Goal: Task Accomplishment & Management: Use online tool/utility

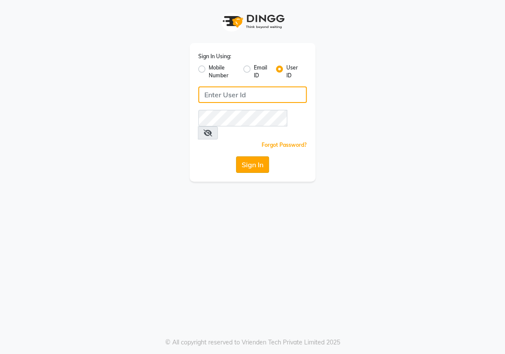
type input "e1934-25"
click at [261, 156] on button "Sign In" at bounding box center [252, 164] width 33 height 16
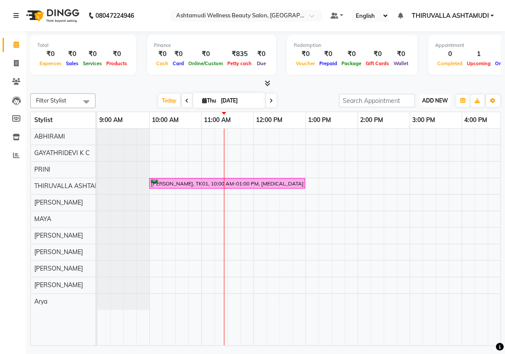
click at [438, 104] on button "ADD NEW Toggle Dropdown" at bounding box center [435, 101] width 30 height 12
click at [416, 137] on link "Add Expense" at bounding box center [415, 139] width 69 height 11
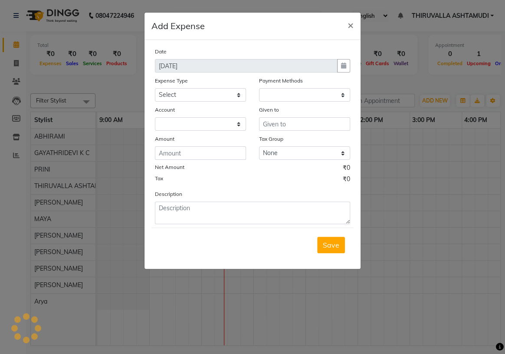
select select "1"
select select "3465"
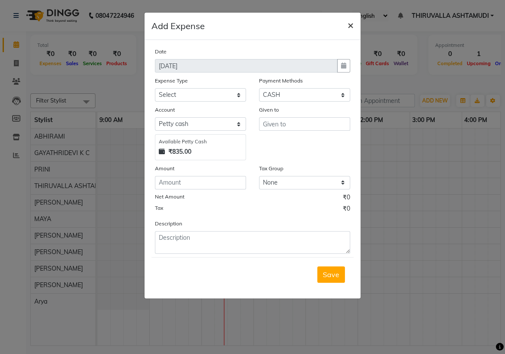
click at [354, 27] on button "×" at bounding box center [351, 25] width 20 height 24
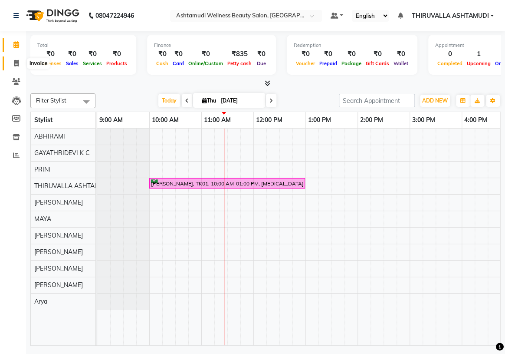
click at [15, 62] on icon at bounding box center [16, 63] width 5 height 7
select select "4634"
select select "service"
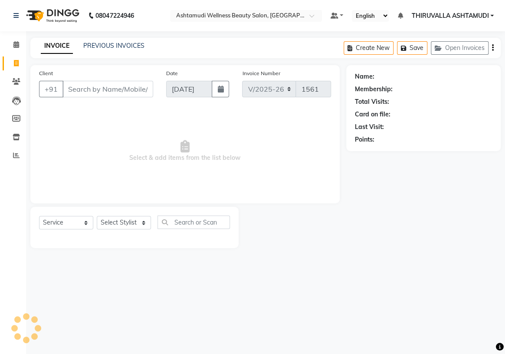
click at [90, 92] on input "Client" at bounding box center [108, 89] width 91 height 16
type input "7907048389"
click at [137, 91] on span "Add Client" at bounding box center [131, 89] width 34 height 9
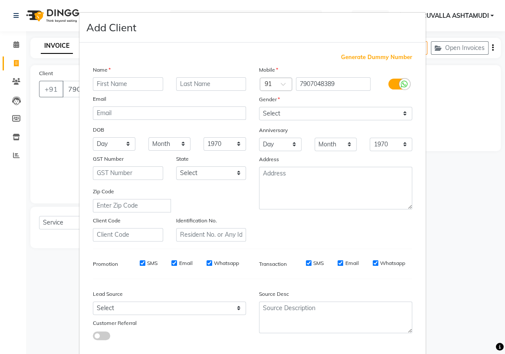
click at [147, 84] on input "text" at bounding box center [128, 83] width 70 height 13
type input "sajata"
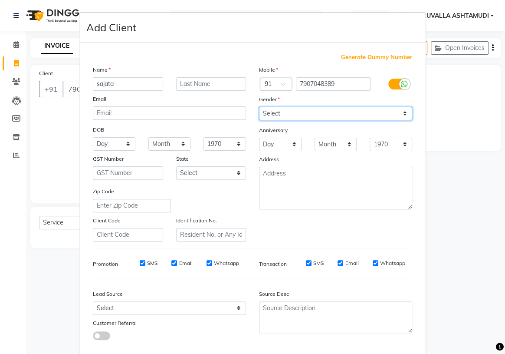
click at [397, 118] on select "Select [DEMOGRAPHIC_DATA] [DEMOGRAPHIC_DATA] Other Prefer Not To Say" at bounding box center [335, 113] width 153 height 13
select select "[DEMOGRAPHIC_DATA]"
click at [259, 107] on select "Select [DEMOGRAPHIC_DATA] [DEMOGRAPHIC_DATA] Other Prefer Not To Say" at bounding box center [335, 113] width 153 height 13
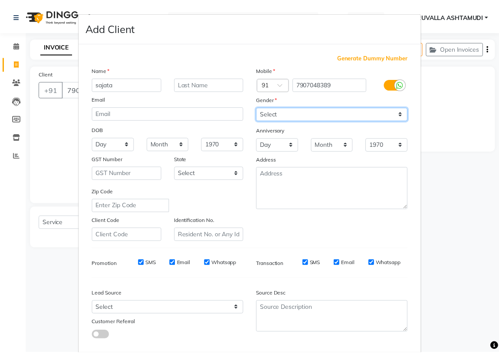
scroll to position [49, 0]
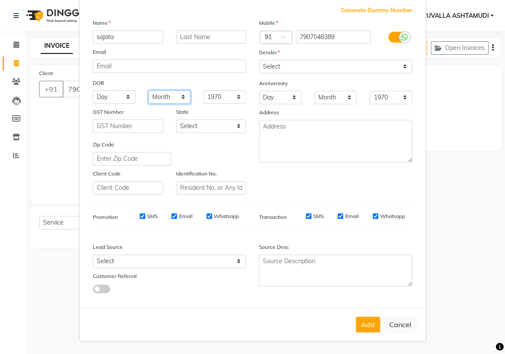
click at [181, 95] on select "Month January February March April May June July August September October Novem…" at bounding box center [169, 96] width 43 height 13
select select "03"
click at [148, 90] on select "Month January February March April May June July August September October Novem…" at bounding box center [169, 96] width 43 height 13
click at [111, 96] on select "Day 01 02 03 04 05 06 07 08 09 10 11 12 13 14 15 16 17 18 19 20 21 22 23 24 25 …" at bounding box center [114, 96] width 43 height 13
select select "01"
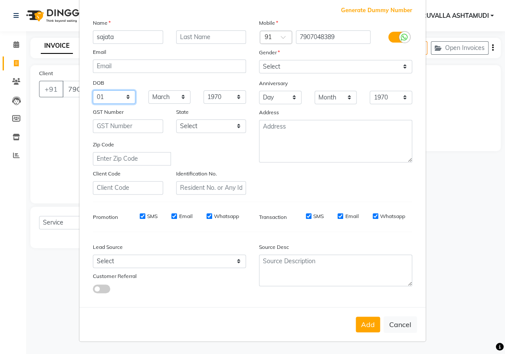
click at [93, 90] on select "Day 01 02 03 04 05 06 07 08 09 10 11 12 13 14 15 16 17 18 19 20 21 22 23 24 25 …" at bounding box center [114, 96] width 43 height 13
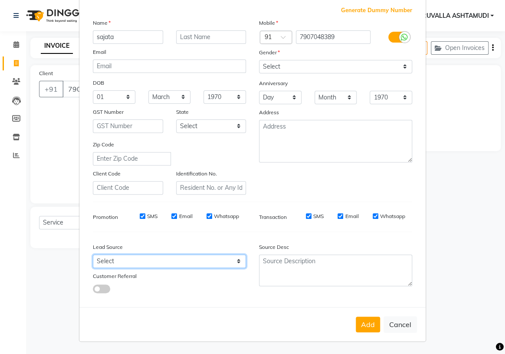
click at [207, 259] on select "Select Walk-in Referral Internet Friend Word of Mouth Advertisement Facebook Ju…" at bounding box center [169, 260] width 153 height 13
select select "31356"
click at [93, 254] on select "Select Walk-in Referral Internet Friend Word of Mouth Advertisement Facebook Ju…" at bounding box center [169, 260] width 153 height 13
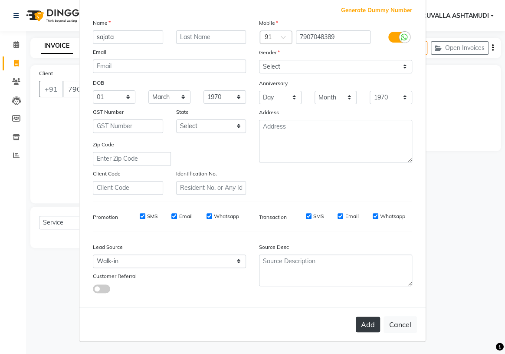
click at [360, 327] on button "Add" at bounding box center [368, 325] width 24 height 16
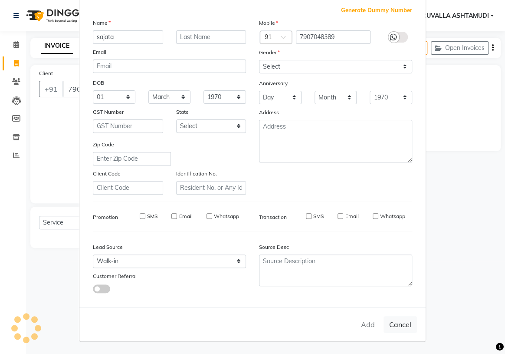
select select
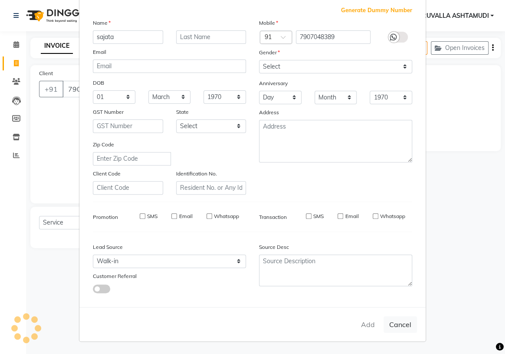
select select
checkbox input "false"
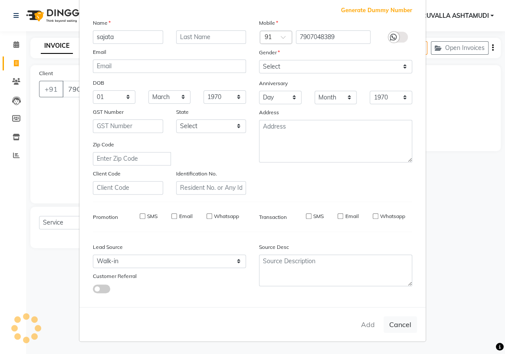
checkbox input "false"
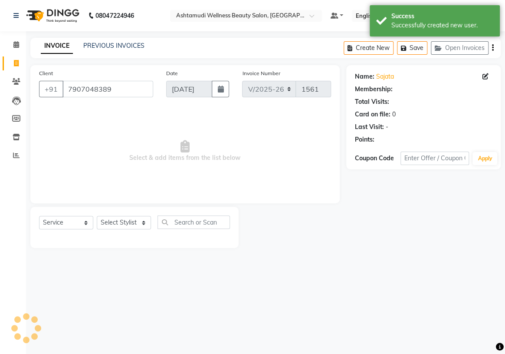
select select "1: Object"
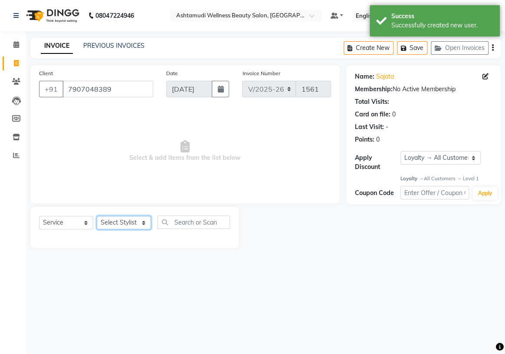
click at [142, 227] on select "Select Stylist ABHIRAMI [PERSON_NAME] [PERSON_NAME] [PERSON_NAME] [PERSON_NAME]…" at bounding box center [124, 222] width 54 height 13
select select "29018"
click at [97, 216] on select "Select Stylist ABHIRAMI [PERSON_NAME] [PERSON_NAME] [PERSON_NAME] [PERSON_NAME]…" at bounding box center [124, 222] width 54 height 13
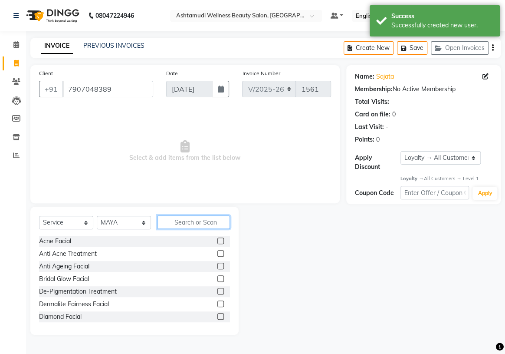
click at [192, 224] on input "text" at bounding box center [194, 221] width 73 height 13
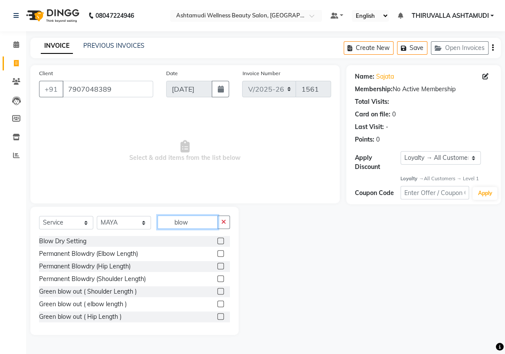
type input "blow"
click at [218, 240] on label at bounding box center [221, 240] width 7 height 7
click at [218, 240] on input "checkbox" at bounding box center [221, 241] width 6 height 6
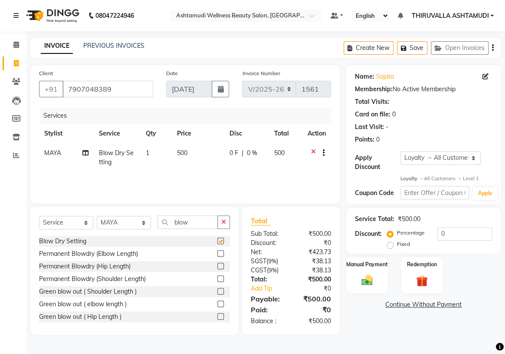
checkbox input "false"
drag, startPoint x: 189, startPoint y: 219, endPoint x: 161, endPoint y: 223, distance: 28.9
click at [161, 223] on input "blow" at bounding box center [188, 221] width 60 height 13
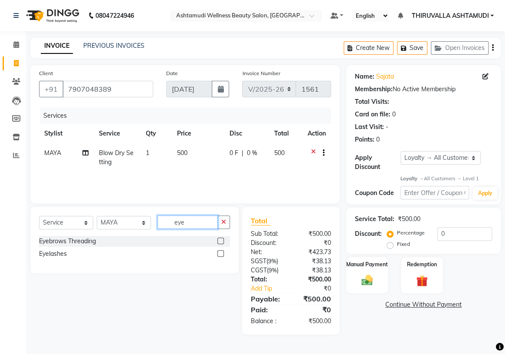
type input "eye"
click at [222, 240] on label at bounding box center [221, 240] width 7 height 7
click at [222, 240] on input "checkbox" at bounding box center [221, 241] width 6 height 6
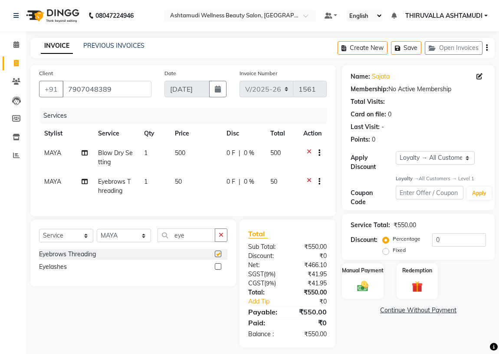
checkbox input "false"
click at [373, 286] on div "Manual Payment" at bounding box center [362, 281] width 43 height 37
click at [365, 324] on span "PhonePe" at bounding box center [366, 322] width 25 height 10
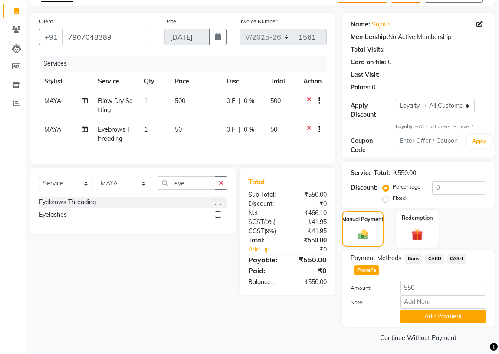
scroll to position [55, 0]
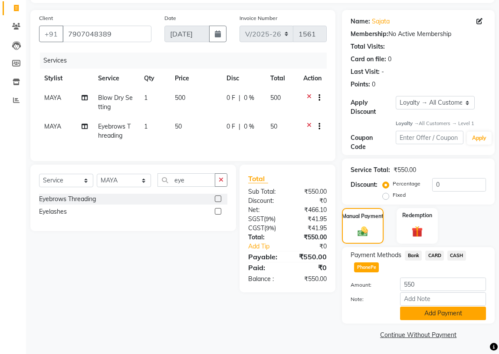
click at [455, 315] on button "Add Payment" at bounding box center [443, 313] width 86 height 13
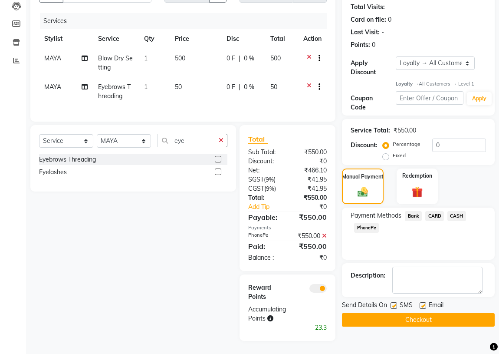
scroll to position [100, 0]
click at [442, 313] on button "Checkout" at bounding box center [418, 319] width 153 height 13
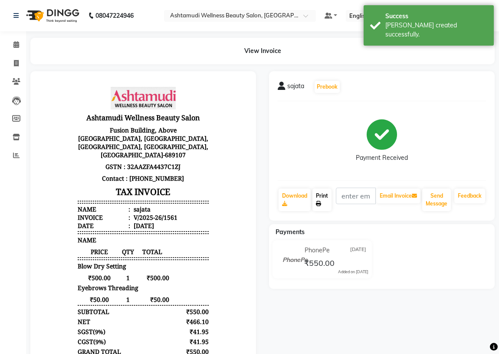
click at [321, 201] on icon at bounding box center [318, 203] width 5 height 5
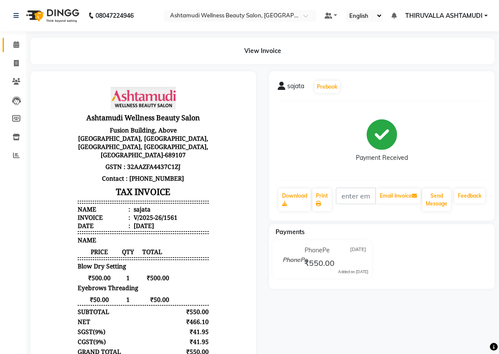
click at [16, 46] on icon at bounding box center [16, 44] width 6 height 7
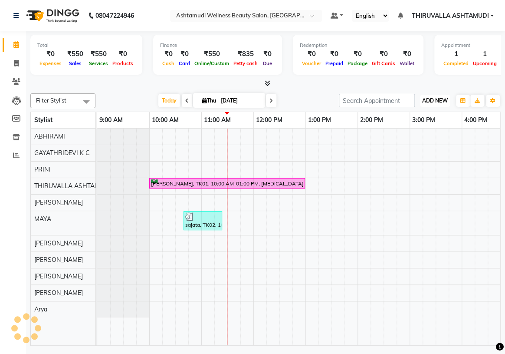
click at [430, 103] on button "ADD NEW Toggle Dropdown" at bounding box center [435, 101] width 30 height 12
click at [414, 139] on link "Add Expense" at bounding box center [415, 139] width 69 height 11
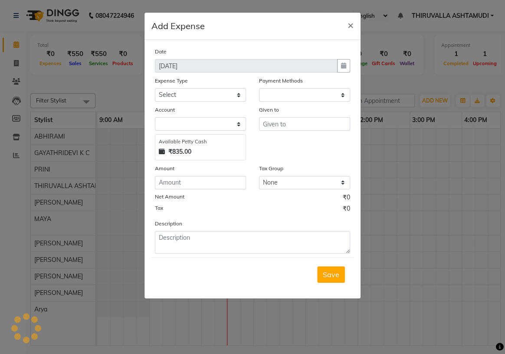
select select "1"
select select "3465"
click at [236, 95] on select "Select ACCOMODATION EXPENSES ADVERTISEMENT SALES PROMOTIONAL EXPENSES Bonus BRI…" at bounding box center [200, 94] width 91 height 13
select select "6065"
click at [155, 89] on select "Select ACCOMODATION EXPENSES ADVERTISEMENT SALES PROMOTIONAL EXPENSES Bonus BRI…" at bounding box center [200, 94] width 91 height 13
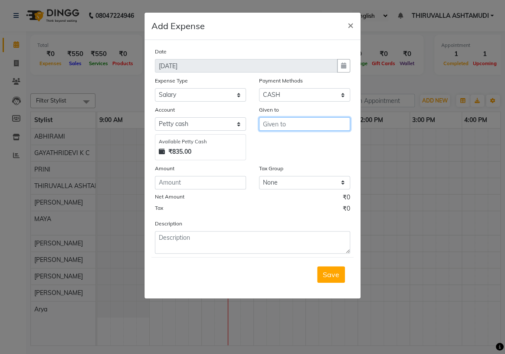
click at [319, 129] on input "text" at bounding box center [304, 123] width 91 height 13
drag, startPoint x: 314, startPoint y: 147, endPoint x: 251, endPoint y: 152, distance: 63.6
click at [312, 147] on button "SHINY ABY" at bounding box center [294, 143] width 69 height 14
type input "SHINY ABY"
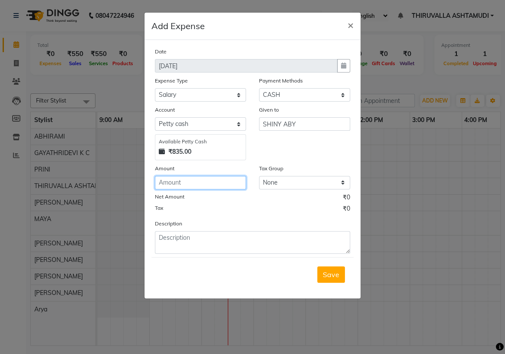
click at [198, 185] on input "number" at bounding box center [200, 182] width 91 height 13
type input "17567"
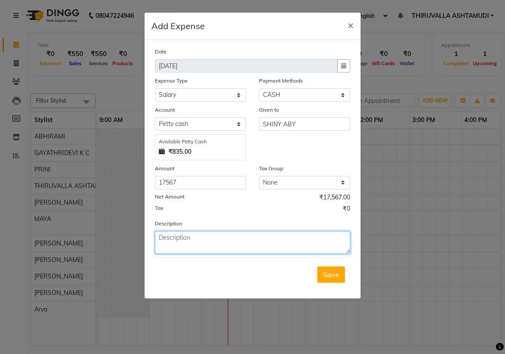
click at [196, 245] on textarea at bounding box center [252, 242] width 195 height 23
type textarea "august"
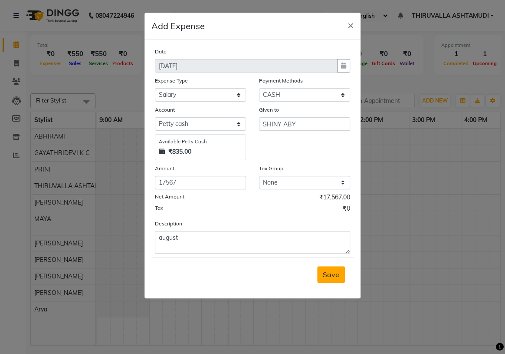
click at [334, 278] on span "Save" at bounding box center [331, 274] width 16 height 9
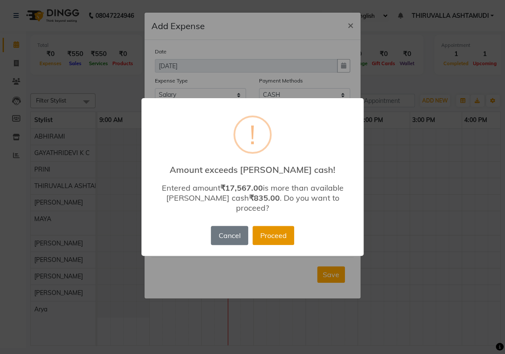
click at [282, 228] on button "Proceed" at bounding box center [274, 235] width 42 height 19
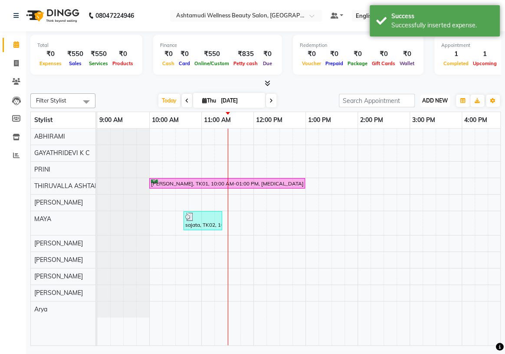
click at [441, 101] on span "ADD NEW" at bounding box center [435, 100] width 26 height 7
click at [417, 139] on link "Add Expense" at bounding box center [415, 139] width 69 height 11
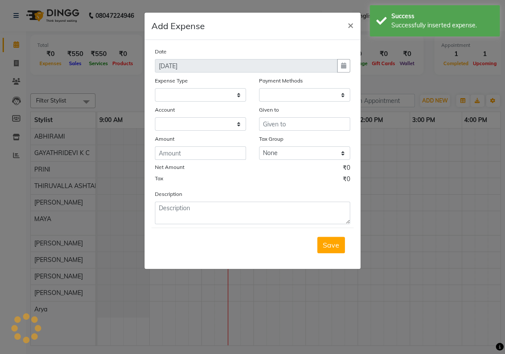
select select
select select "1"
select select "3465"
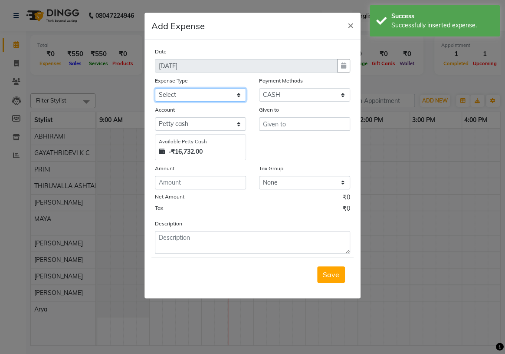
click at [239, 95] on select "Select ACCOMODATION EXPENSES ADVERTISEMENT SALES PROMOTIONAL EXPENSES Bonus BRI…" at bounding box center [200, 94] width 91 height 13
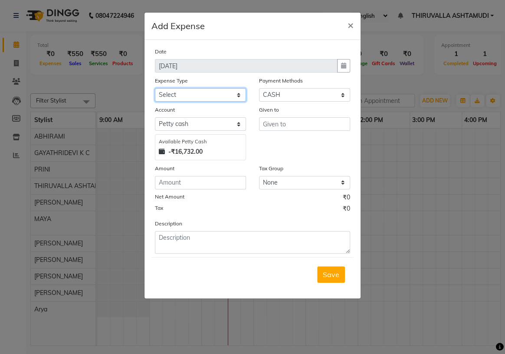
select select "6172"
click at [155, 89] on select "Select ACCOMODATION EXPENSES ADVERTISEMENT SALES PROMOTIONAL EXPENSES Bonus BRI…" at bounding box center [200, 94] width 91 height 13
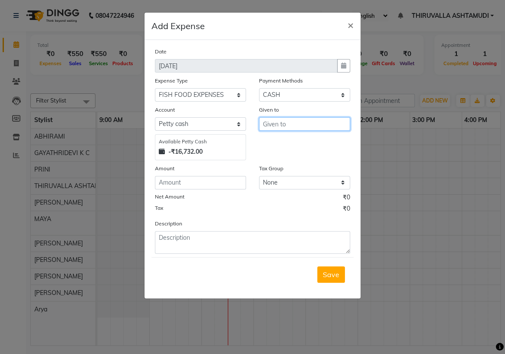
click at [274, 123] on input "text" at bounding box center [304, 123] width 91 height 13
type input "dhanya food"
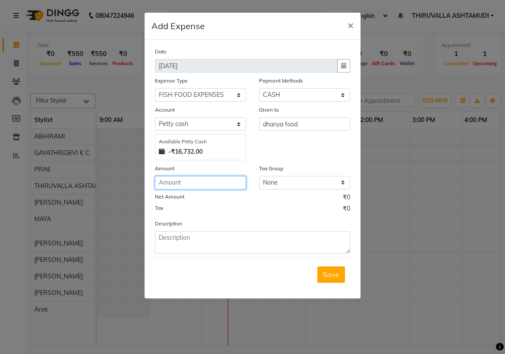
click at [206, 181] on input "number" at bounding box center [200, 182] width 91 height 13
type input "350"
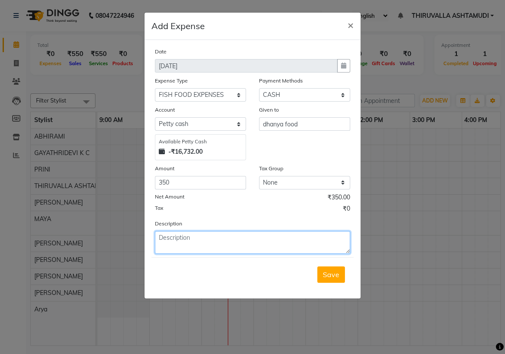
click at [201, 239] on textarea at bounding box center [252, 242] width 195 height 23
type textarea "live fish"
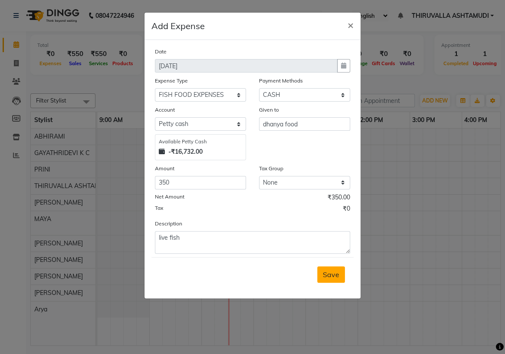
click at [338, 273] on span "Save" at bounding box center [331, 274] width 16 height 9
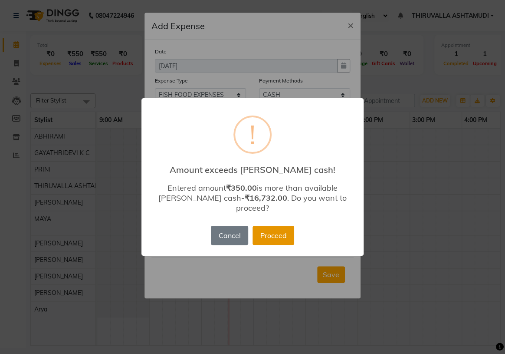
click at [281, 231] on button "Proceed" at bounding box center [274, 235] width 42 height 19
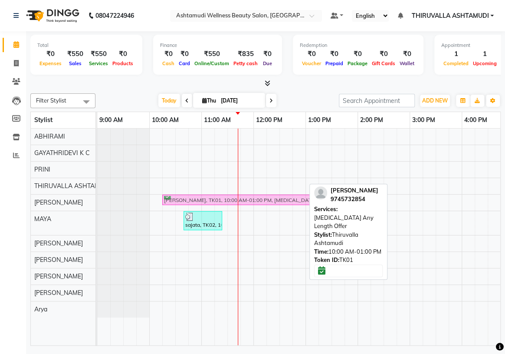
drag, startPoint x: 206, startPoint y: 184, endPoint x: 220, endPoint y: 197, distance: 18.7
click at [220, 197] on tbody "[PERSON_NAME], TK01, 10:00 AM-01:00 PM, [MEDICAL_DATA] Any Length Offer [PERSON…" at bounding box center [461, 223] width 729 height 189
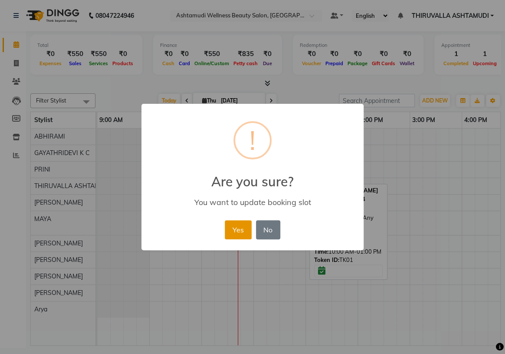
click at [244, 225] on button "Yes" at bounding box center [238, 229] width 26 height 19
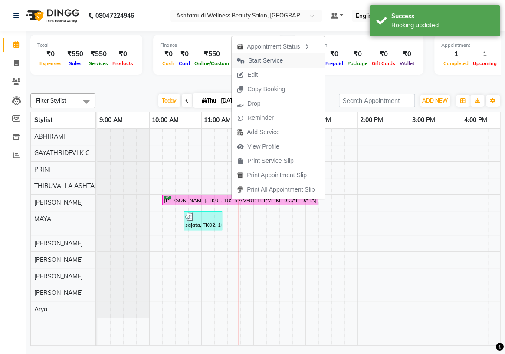
click at [277, 64] on span "Start Service" at bounding box center [265, 60] width 35 height 9
